Goal: Task Accomplishment & Management: Complete application form

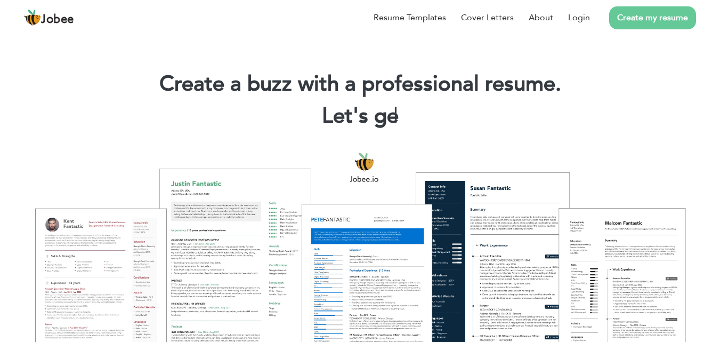
click at [451, 202] on div at bounding box center [360, 263] width 704 height 249
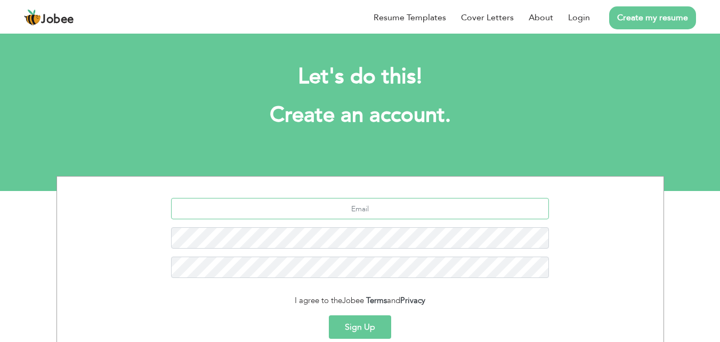
click at [389, 201] on input "text" at bounding box center [360, 208] width 378 height 21
type input "[EMAIL_ADDRESS][DOMAIN_NAME]"
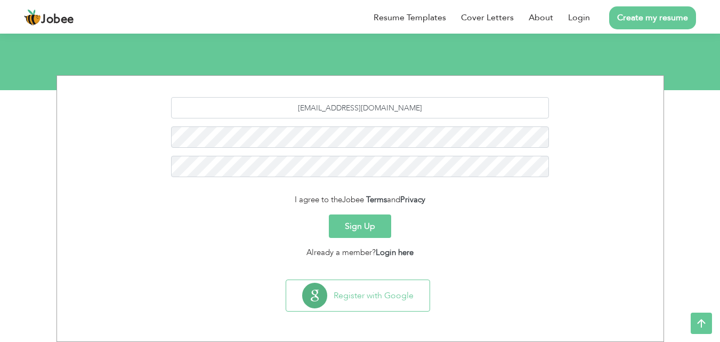
click at [367, 220] on button "Sign Up" at bounding box center [360, 225] width 62 height 23
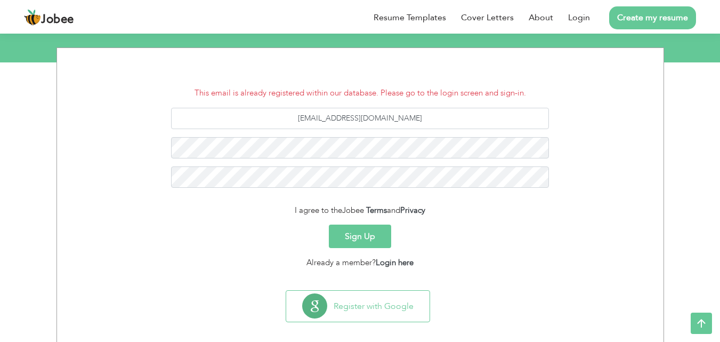
scroll to position [139, 0]
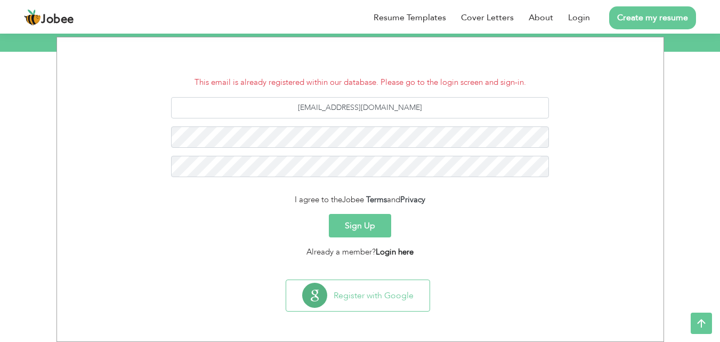
click at [399, 247] on link "Login here" at bounding box center [395, 251] width 38 height 11
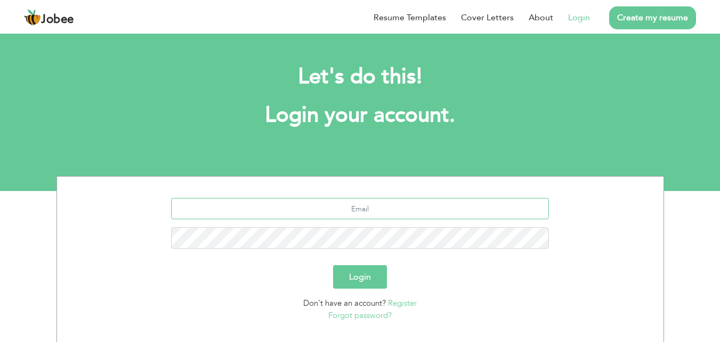
click at [371, 203] on input "text" at bounding box center [360, 208] width 378 height 21
type input "[EMAIL_ADDRESS][DOMAIN_NAME]"
click at [363, 278] on button "Login" at bounding box center [360, 276] width 54 height 23
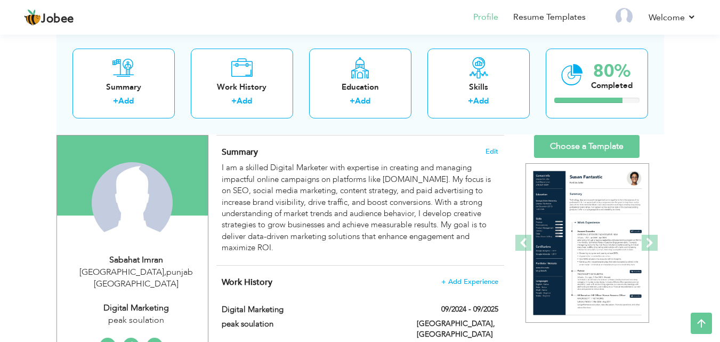
scroll to position [64, 0]
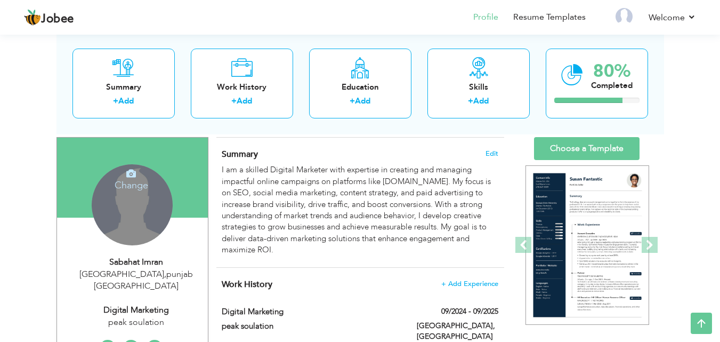
click at [131, 172] on icon at bounding box center [131, 173] width 10 height 10
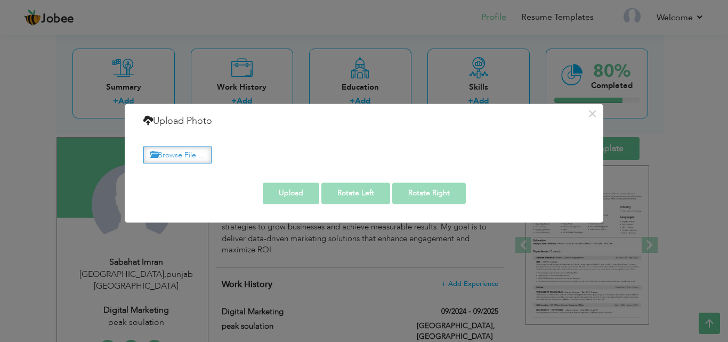
click at [175, 147] on label "Browse File ..." at bounding box center [177, 155] width 68 height 17
click at [0, 0] on input "Browse File ..." at bounding box center [0, 0] width 0 height 0
drag, startPoint x: 347, startPoint y: 103, endPoint x: 573, endPoint y: 119, distance: 226.5
click at [573, 119] on div "× Upload Photo Browse File ... Adjust Photo Preview Upload Rotate Left" at bounding box center [364, 162] width 479 height 119
click at [594, 111] on button "×" at bounding box center [592, 113] width 17 height 17
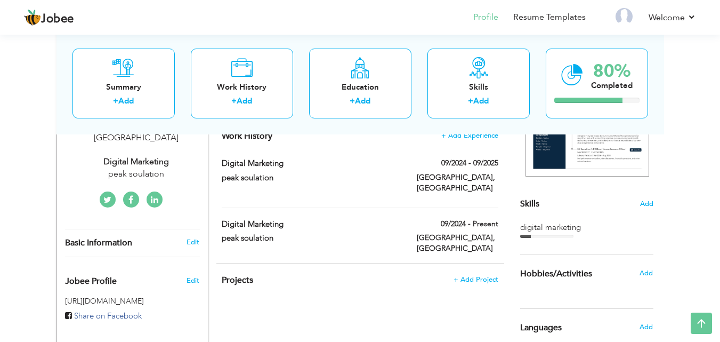
scroll to position [213, 0]
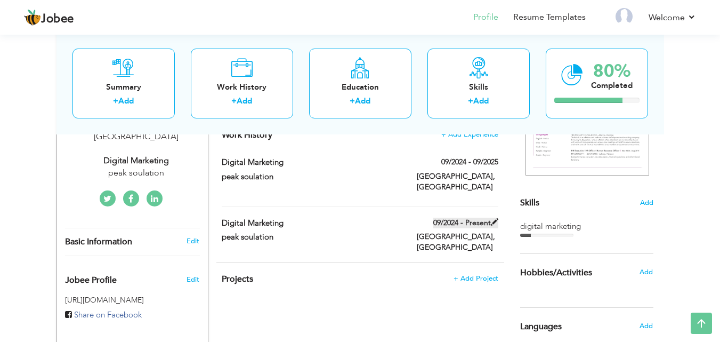
click at [458, 217] on label "09/2024 - Present" at bounding box center [465, 222] width 65 height 11
type input "digital marketing"
type input "peak soulation"
type input "09/2024"
type input "pakistan"
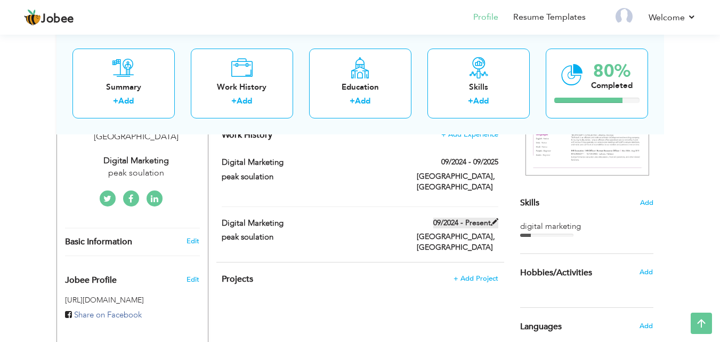
type input "lahore"
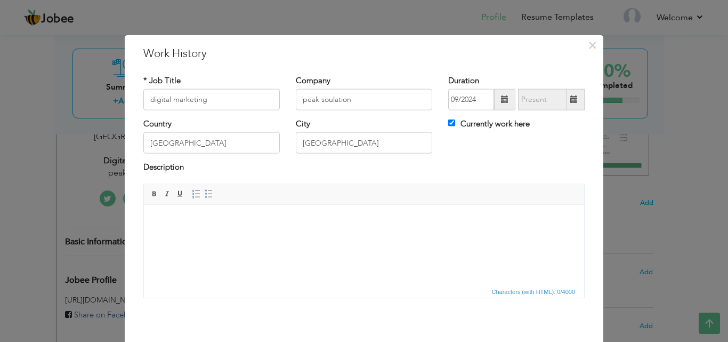
click at [571, 99] on span at bounding box center [573, 98] width 7 height 7
click at [571, 97] on span at bounding box center [573, 98] width 7 height 7
click at [497, 123] on label "Currently work here" at bounding box center [489, 123] width 82 height 11
click at [455, 123] on input "Currently work here" at bounding box center [451, 122] width 7 height 7
click at [448, 124] on input "Currently work here" at bounding box center [451, 122] width 7 height 7
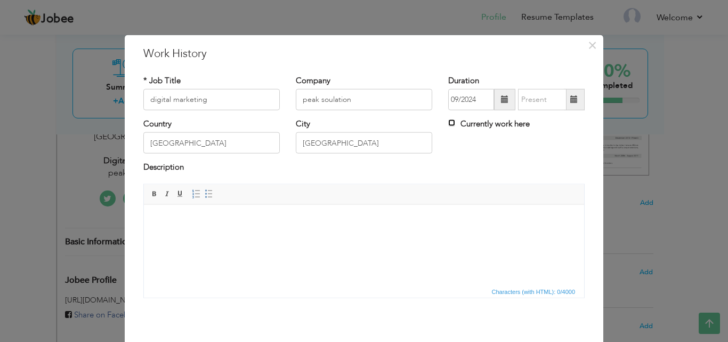
checkbox input "true"
click at [588, 48] on span "×" at bounding box center [592, 44] width 9 height 19
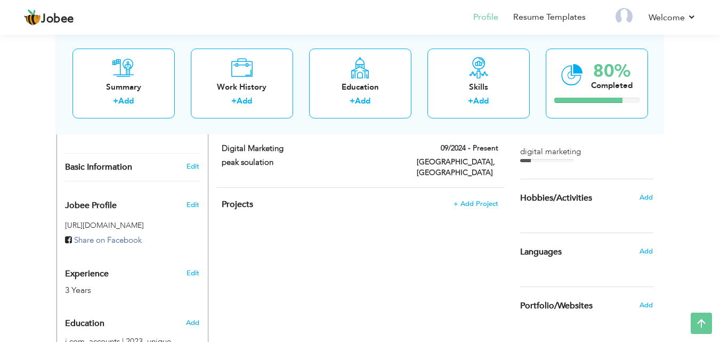
scroll to position [266, 0]
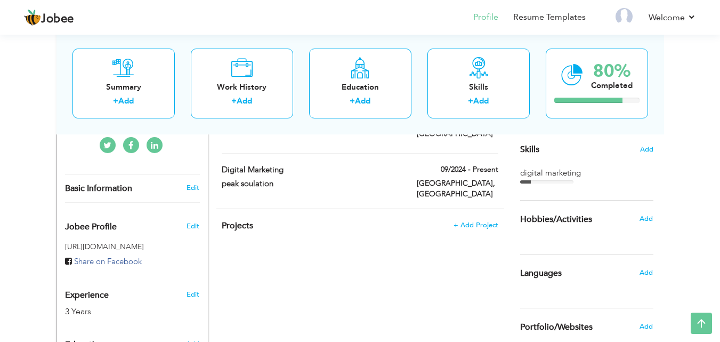
drag, startPoint x: 524, startPoint y: 239, endPoint x: 477, endPoint y: 240, distance: 46.4
click at [477, 240] on div "CV Import Profile Strength 0% Select an Item from right menu Work History * Job…" at bounding box center [360, 208] width 304 height 548
click at [332, 79] on div "Education + Add" at bounding box center [360, 83] width 102 height 70
radio input "true"
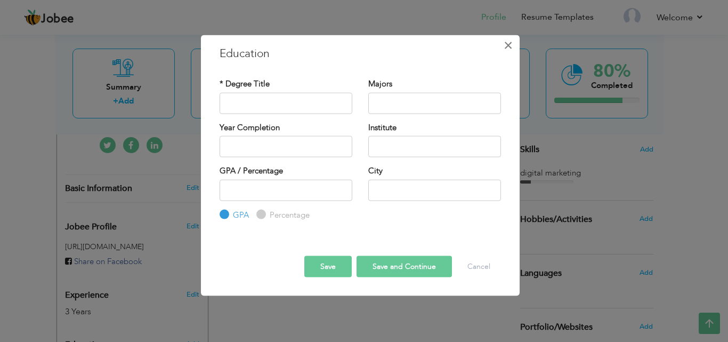
click at [505, 43] on span "×" at bounding box center [508, 44] width 9 height 19
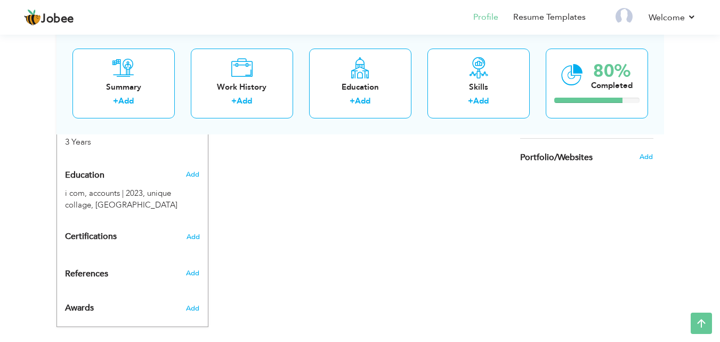
scroll to position [437, 0]
click at [540, 153] on span "Portfolio/Websites" at bounding box center [556, 157] width 72 height 10
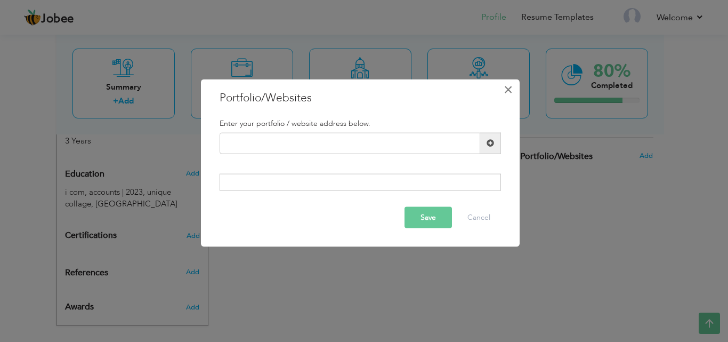
click at [508, 86] on span "×" at bounding box center [508, 88] width 9 height 19
